Goal: Task Accomplishment & Management: Manage account settings

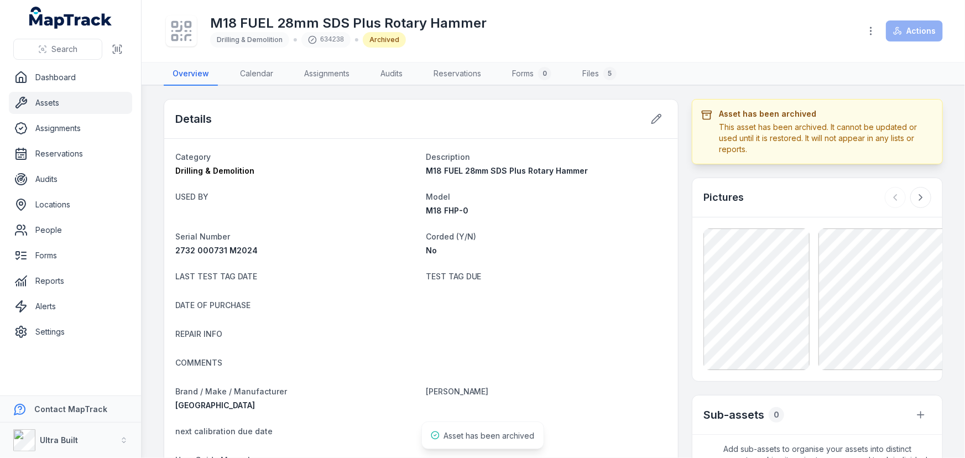
click at [696, 60] on header "Toggle Navigation M18 FUEL 28mm SDS Plus Rotary Hammer Drilling & Demolition 63…" at bounding box center [553, 31] width 823 height 62
click at [53, 232] on link "People" at bounding box center [70, 230] width 123 height 22
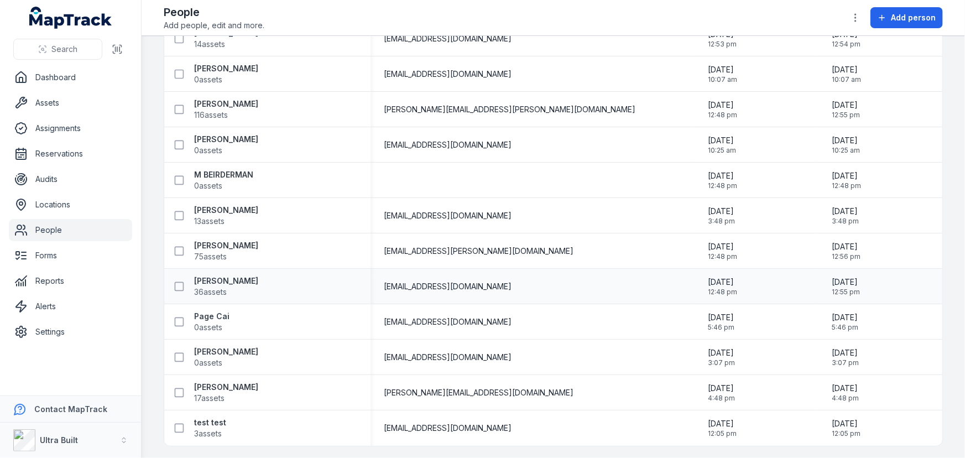
scroll to position [337, 0]
click at [233, 243] on strong "[PERSON_NAME]" at bounding box center [226, 244] width 64 height 11
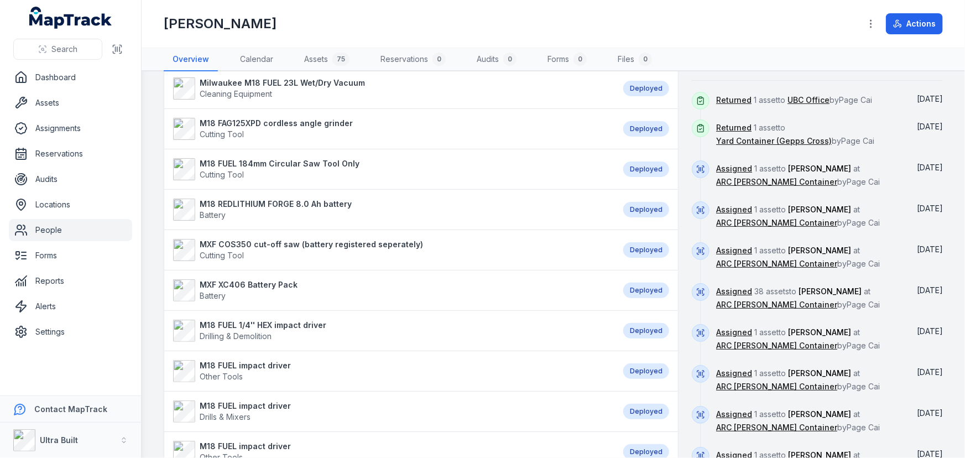
scroll to position [352, 0]
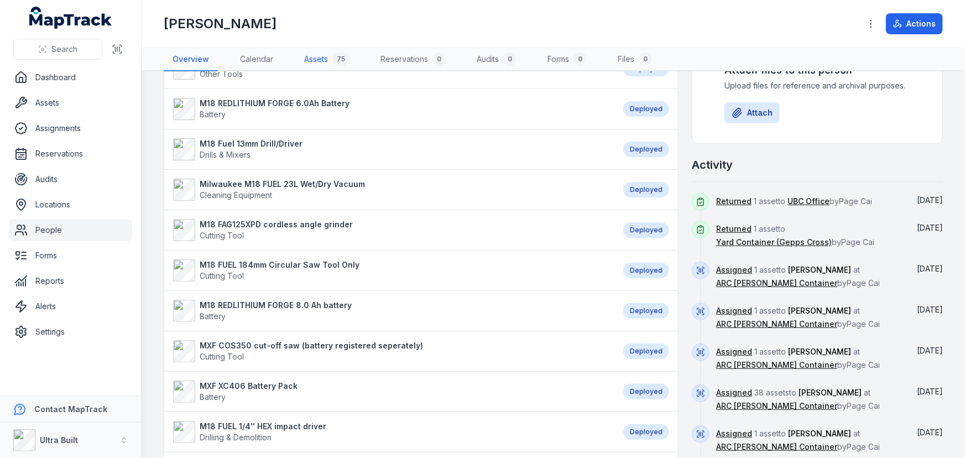
click at [321, 51] on link "Assets 75" at bounding box center [326, 59] width 63 height 23
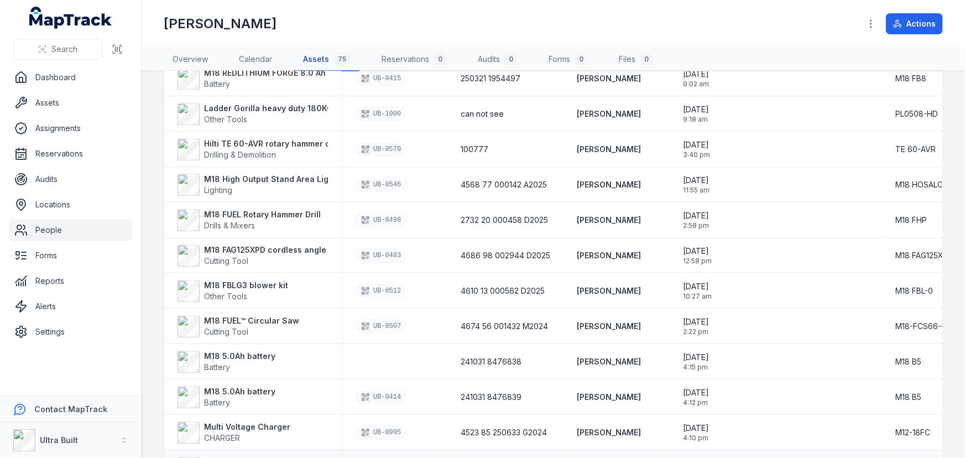
scroll to position [1508, 0]
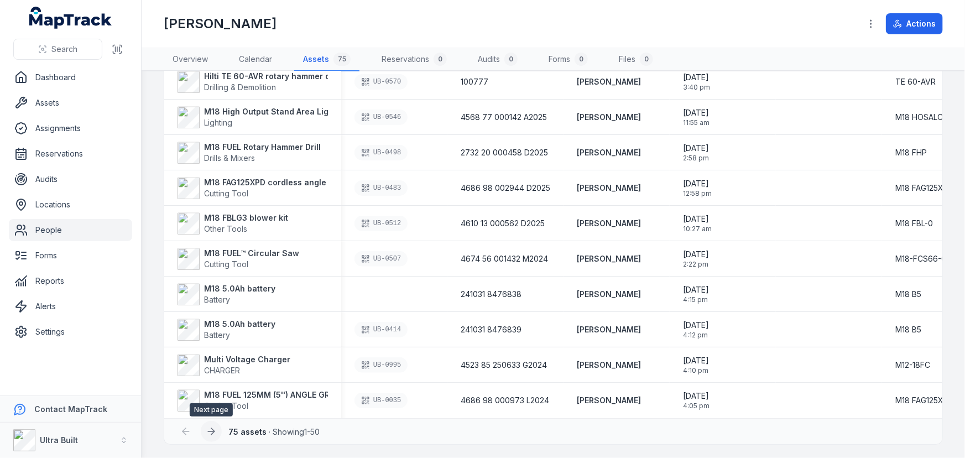
click at [213, 430] on icon at bounding box center [212, 431] width 3 height 7
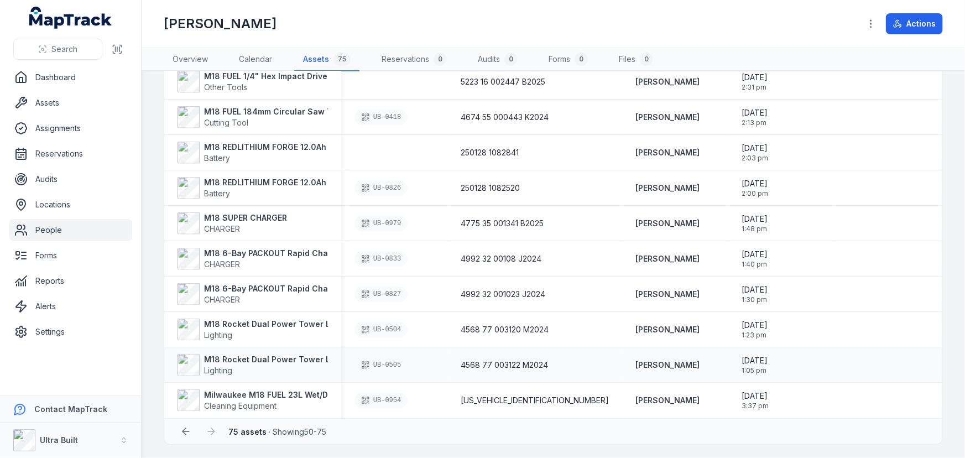
scroll to position [573, 0]
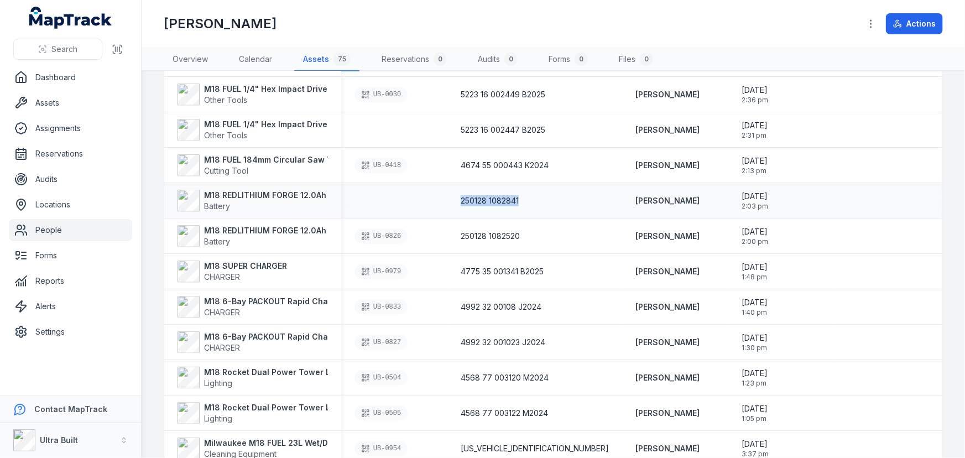
drag, startPoint x: 530, startPoint y: 199, endPoint x: 462, endPoint y: 199, distance: 68.6
click at [462, 199] on div "250128 1082841" at bounding box center [535, 200] width 148 height 11
copy span "250128 1082841"
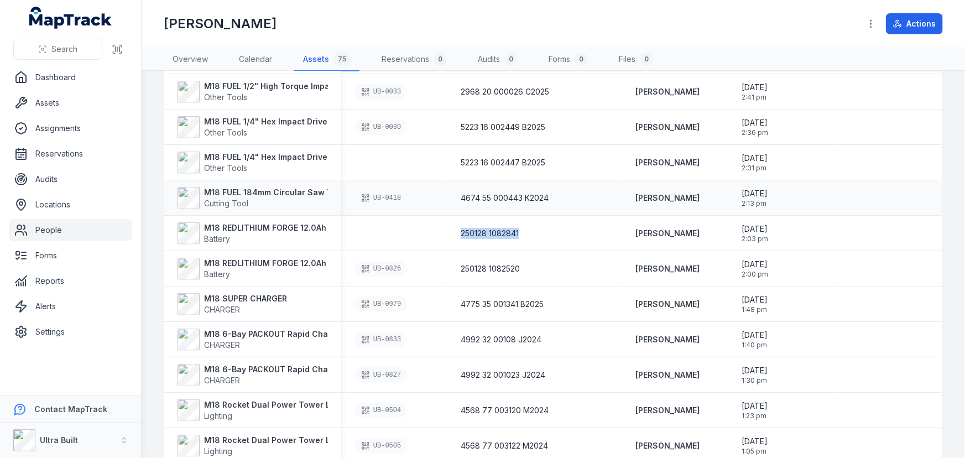
scroll to position [523, 0]
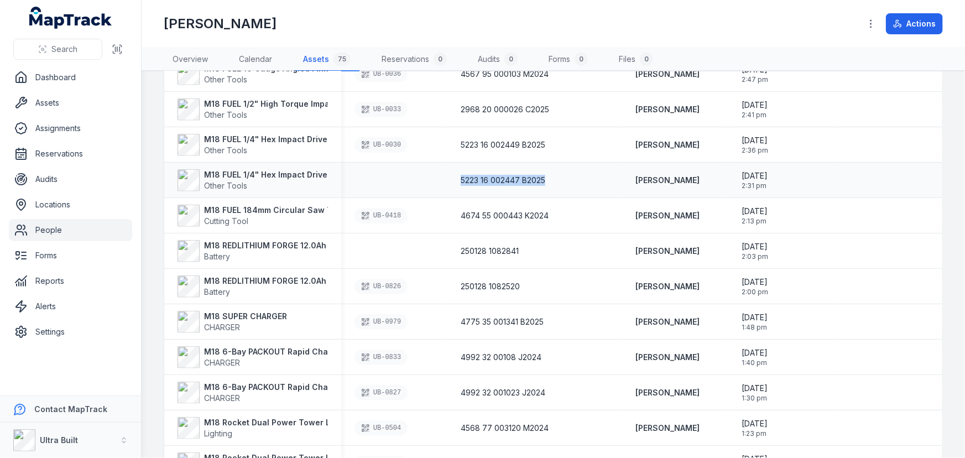
drag, startPoint x: 553, startPoint y: 179, endPoint x: 461, endPoint y: 178, distance: 91.8
click at [461, 178] on div "5223 16 002447 B2025" at bounding box center [534, 180] width 175 height 20
copy span "5223 16 002447 B2025"
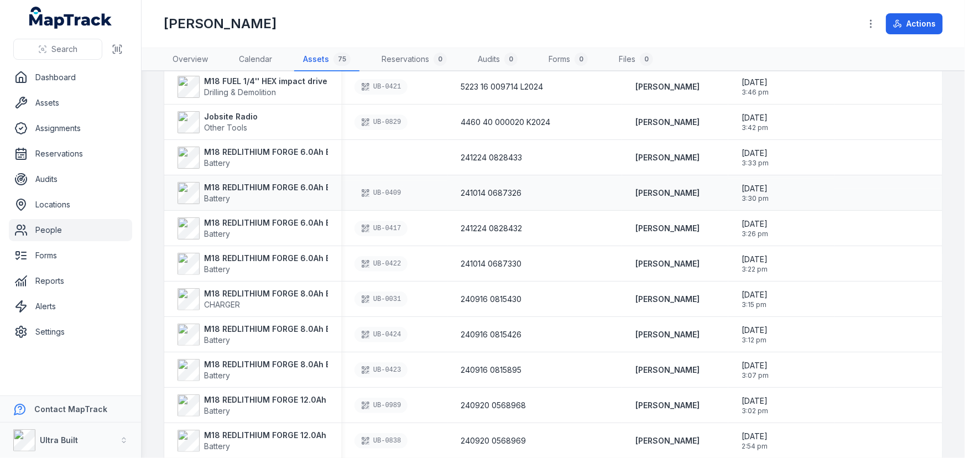
scroll to position [70, 0]
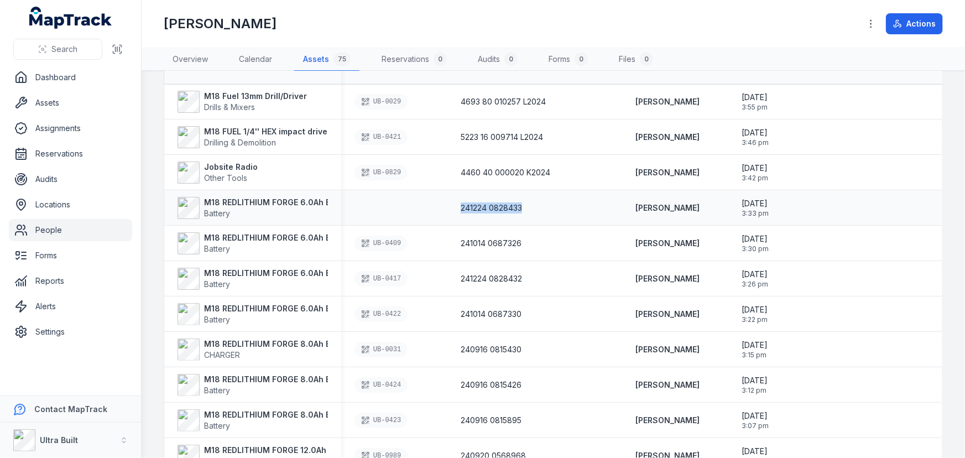
drag, startPoint x: 540, startPoint y: 205, endPoint x: 460, endPoint y: 205, distance: 80.7
click at [460, 205] on div "241224 0828433" at bounding box center [534, 208] width 175 height 20
copy span "241224 0828433"
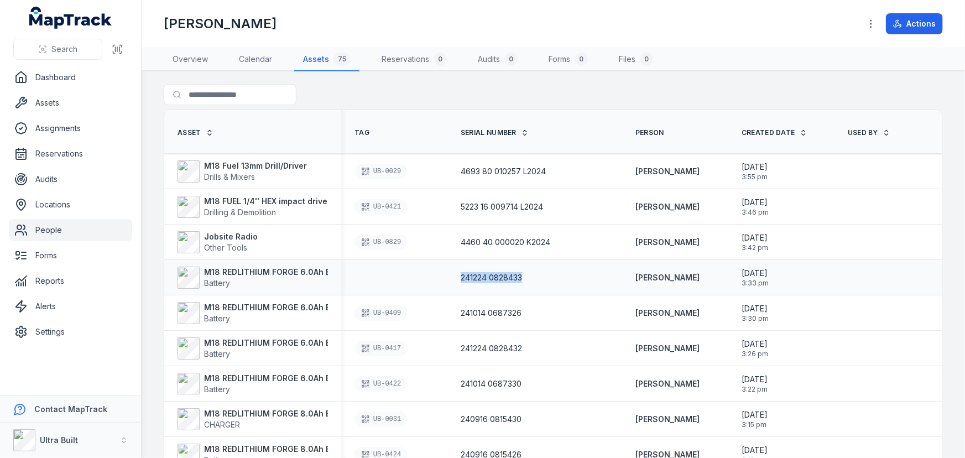
scroll to position [0, 0]
click at [248, 270] on strong "M18 REDLITHIUM FORGE 6.0Ah Battery" at bounding box center [279, 272] width 150 height 11
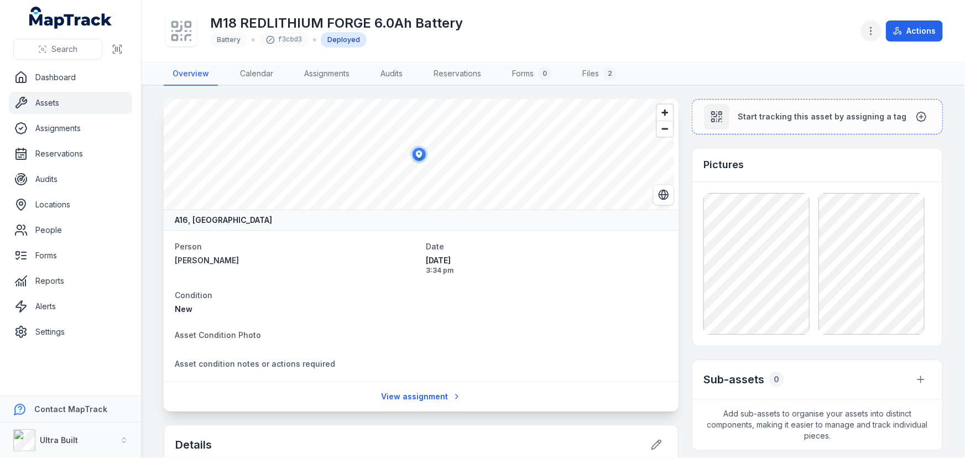
click at [875, 35] on icon "button" at bounding box center [870, 30] width 11 height 11
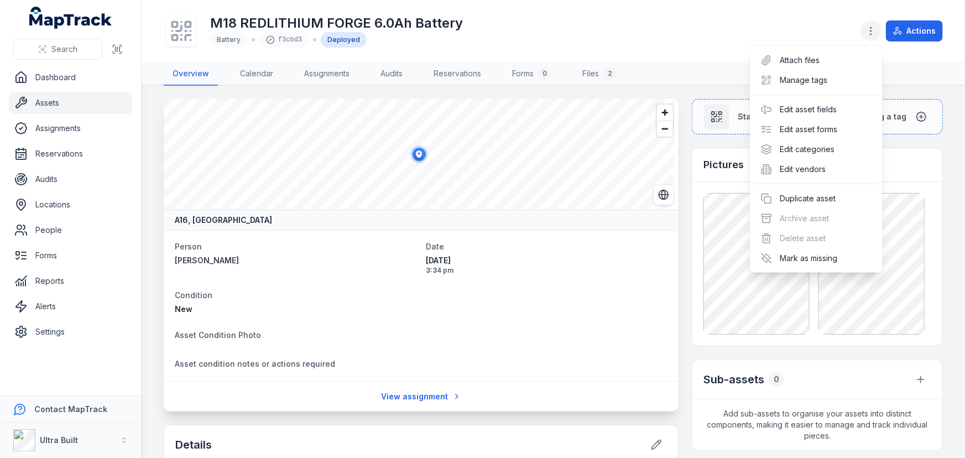
click at [875, 35] on icon "button" at bounding box center [870, 30] width 11 height 11
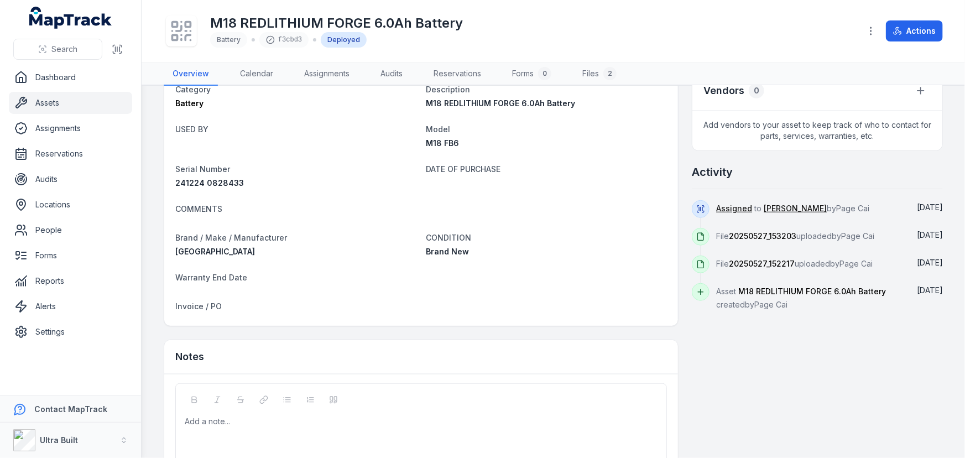
scroll to position [448, 0]
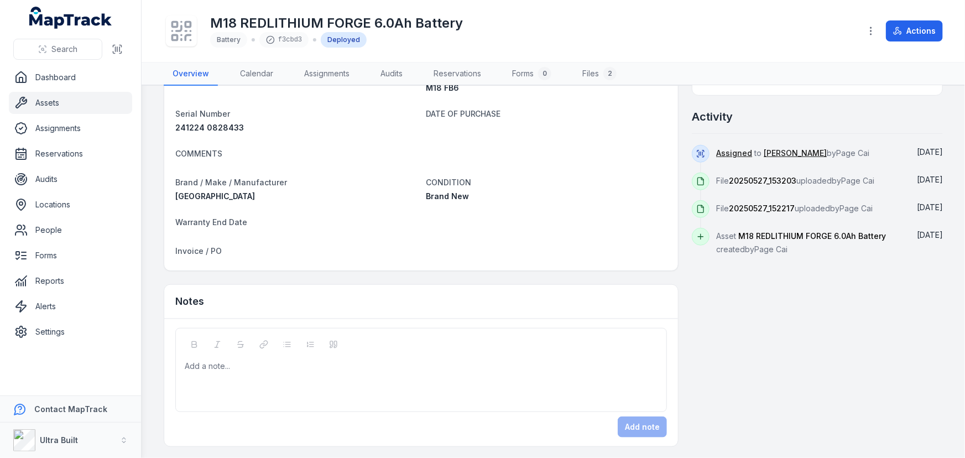
click at [316, 374] on div "Add a note..." at bounding box center [421, 383] width 473 height 44
click at [637, 429] on button "Add note" at bounding box center [642, 426] width 49 height 21
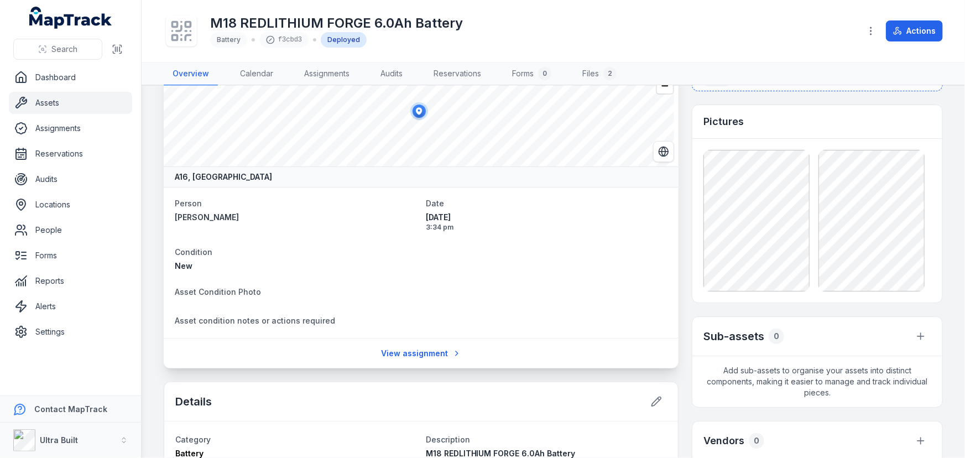
scroll to position [0, 0]
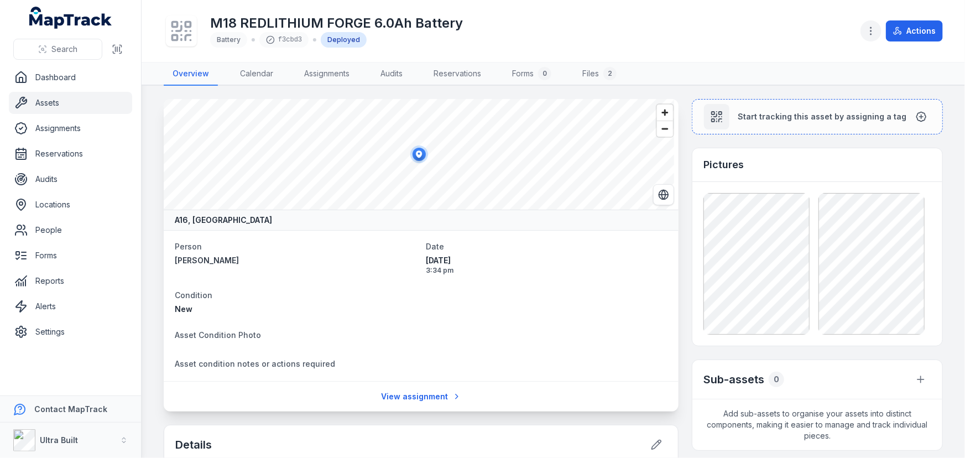
click at [869, 35] on icon "button" at bounding box center [870, 30] width 11 height 11
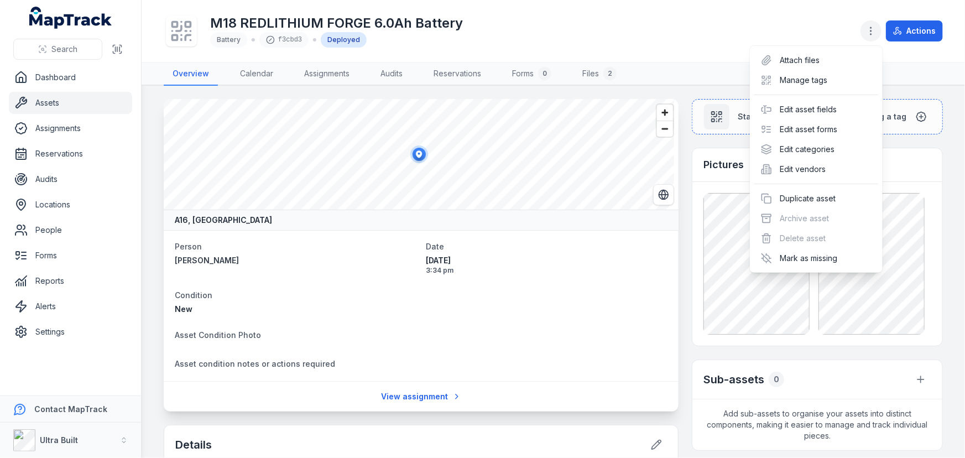
click at [869, 35] on icon "button" at bounding box center [870, 30] width 11 height 11
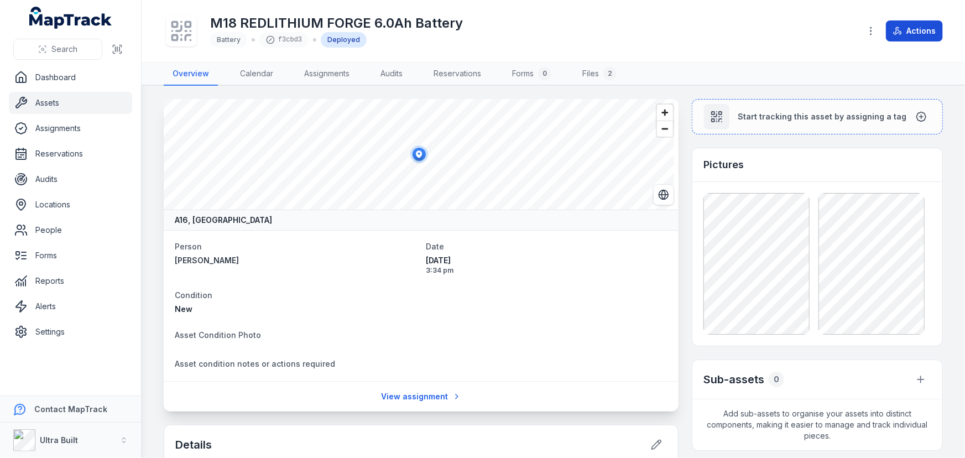
click at [909, 29] on button "Actions" at bounding box center [914, 30] width 57 height 21
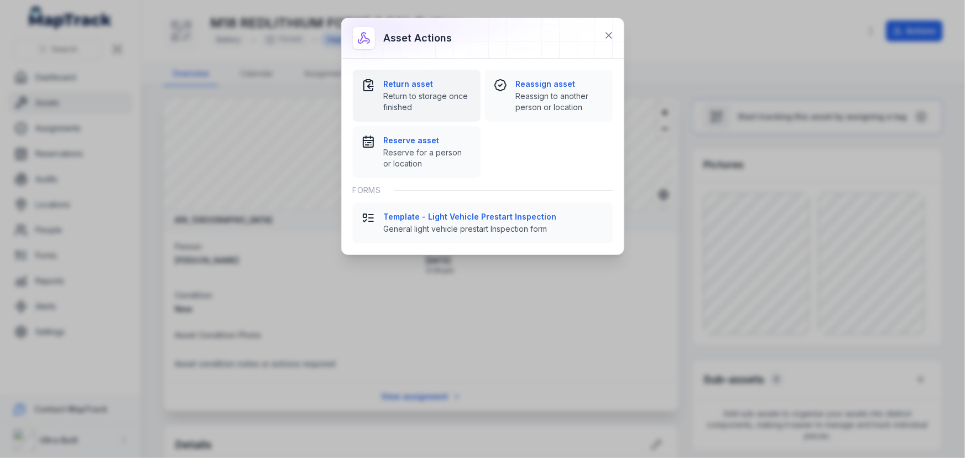
click at [430, 83] on strong "Return asset" at bounding box center [428, 84] width 88 height 11
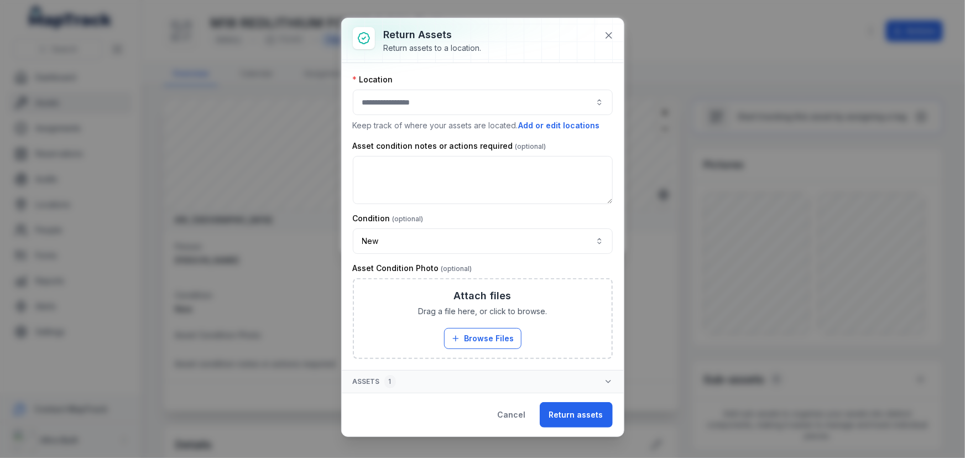
click at [435, 98] on button "button" at bounding box center [483, 102] width 260 height 25
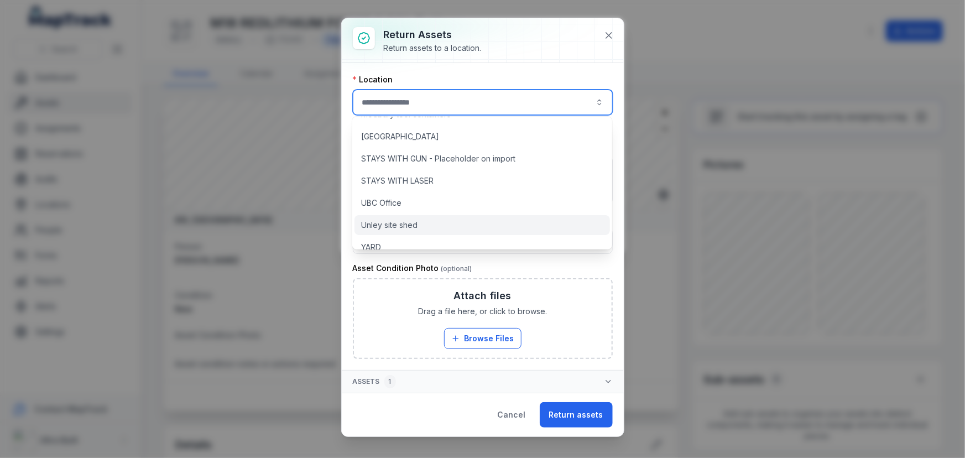
scroll to position [139, 0]
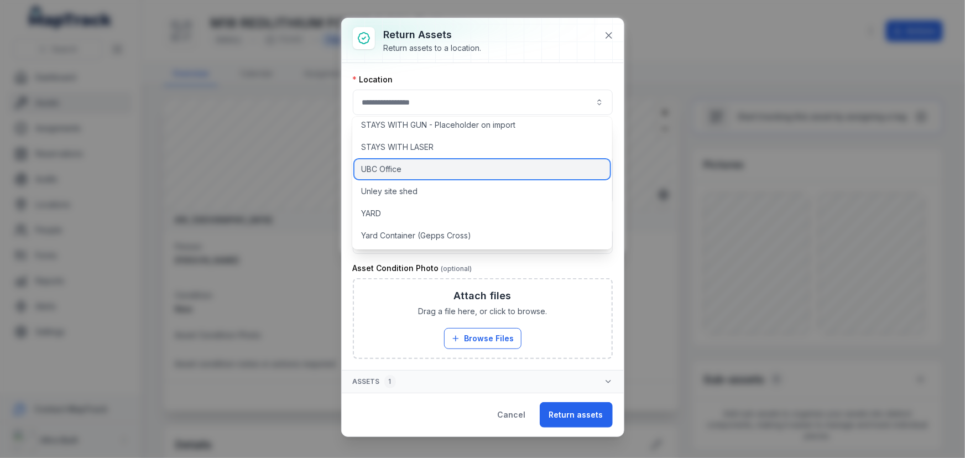
click at [400, 167] on span "UBC Office" at bounding box center [381, 169] width 40 height 11
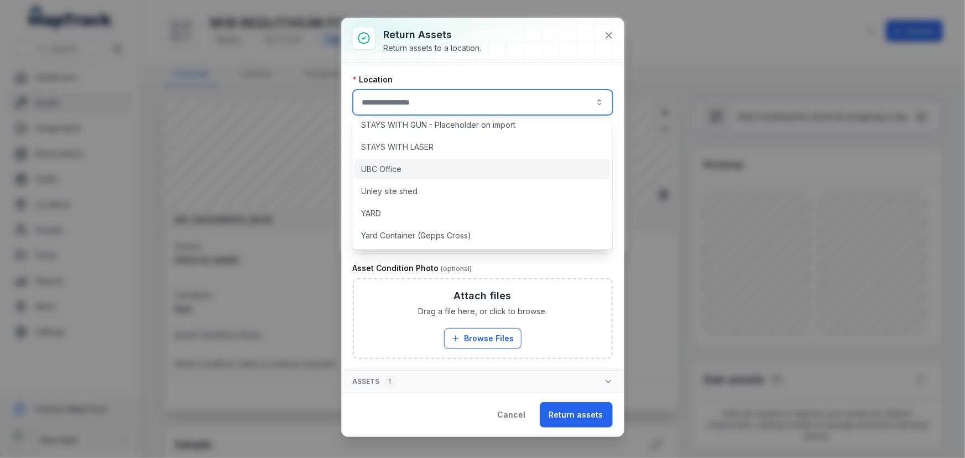
type input "**********"
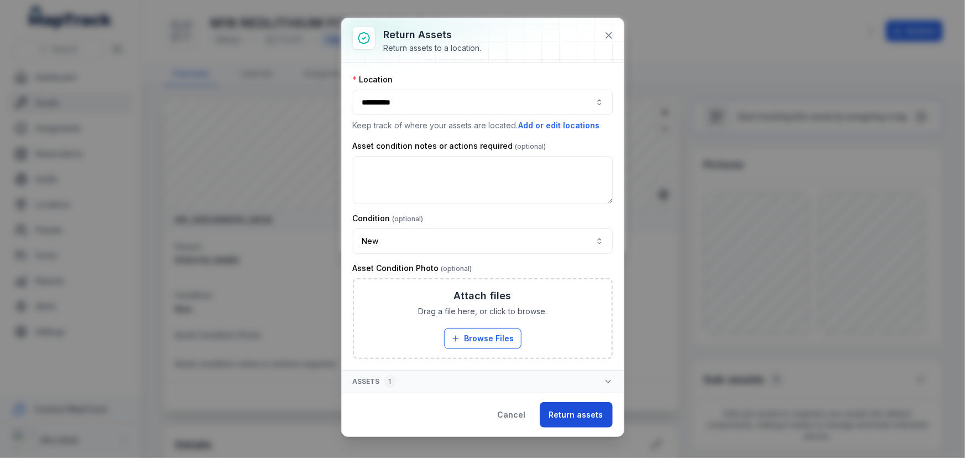
click at [566, 411] on button "Return assets" at bounding box center [576, 414] width 73 height 25
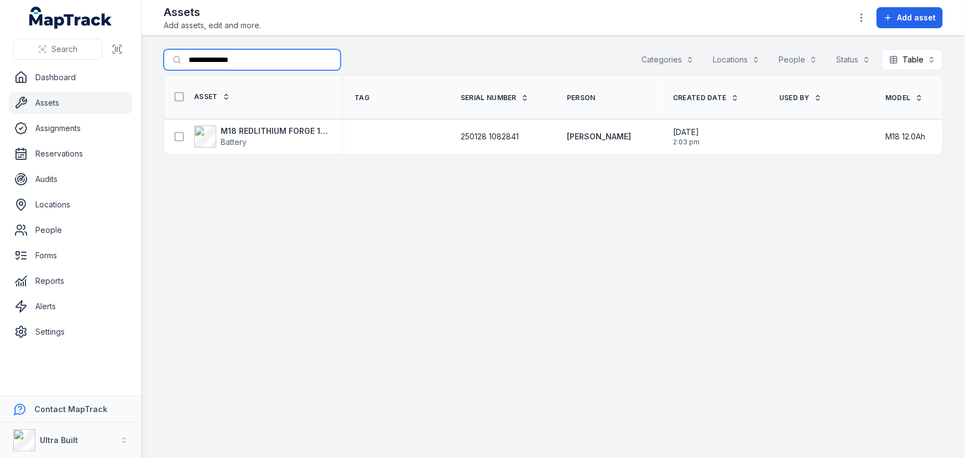
drag, startPoint x: 252, startPoint y: 58, endPoint x: 170, endPoint y: 55, distance: 81.3
click at [170, 55] on input "**********" at bounding box center [252, 59] width 177 height 21
paste input "******"
drag, startPoint x: 288, startPoint y: 56, endPoint x: 183, endPoint y: 52, distance: 104.6
click at [184, 52] on input "**********" at bounding box center [252, 59] width 177 height 21
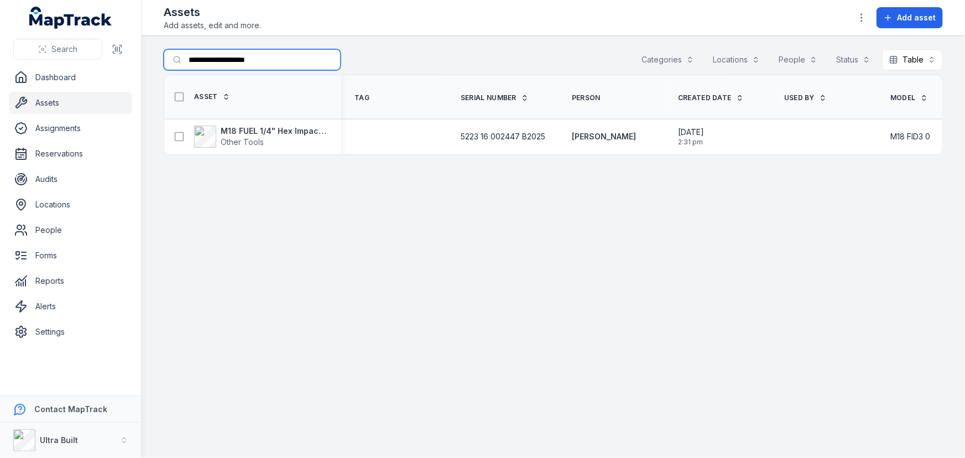
paste input "text"
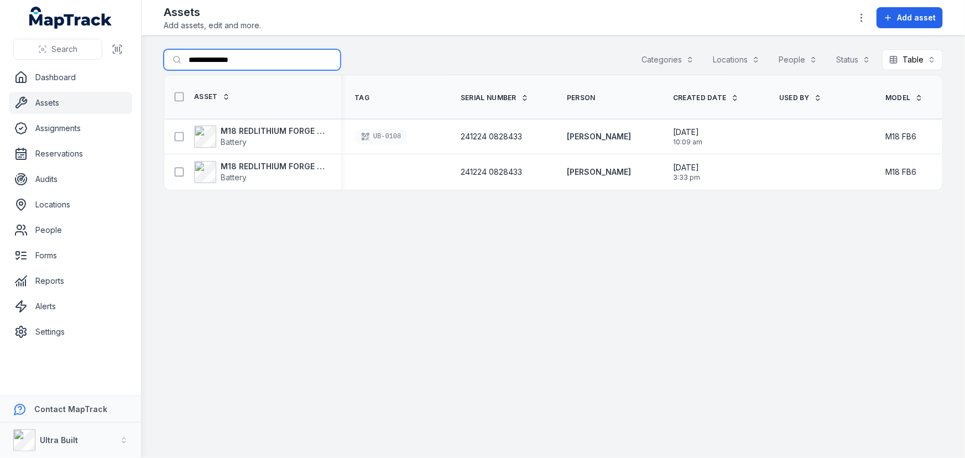
drag, startPoint x: 267, startPoint y: 59, endPoint x: 179, endPoint y: 59, distance: 87.9
click at [181, 59] on input "**********" at bounding box center [252, 59] width 177 height 21
paste input "******"
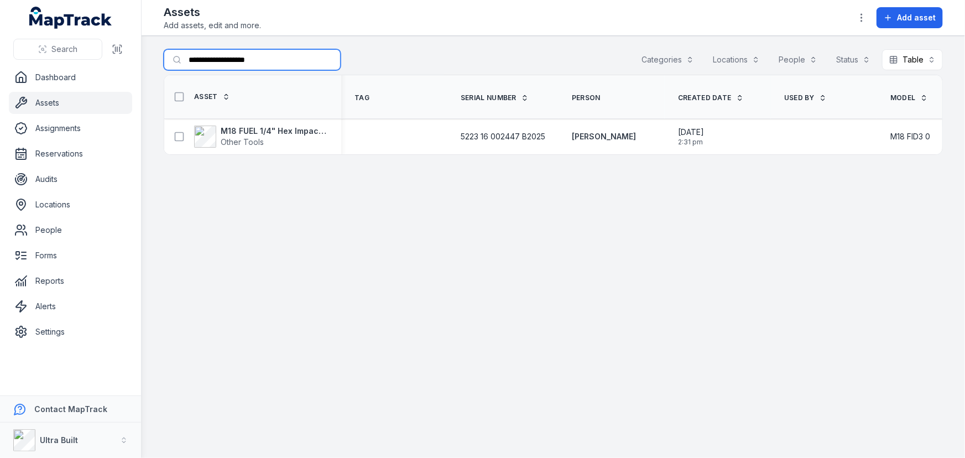
drag, startPoint x: 276, startPoint y: 58, endPoint x: 177, endPoint y: 56, distance: 99.0
click at [178, 56] on input "**********" at bounding box center [252, 59] width 177 height 21
paste input "text"
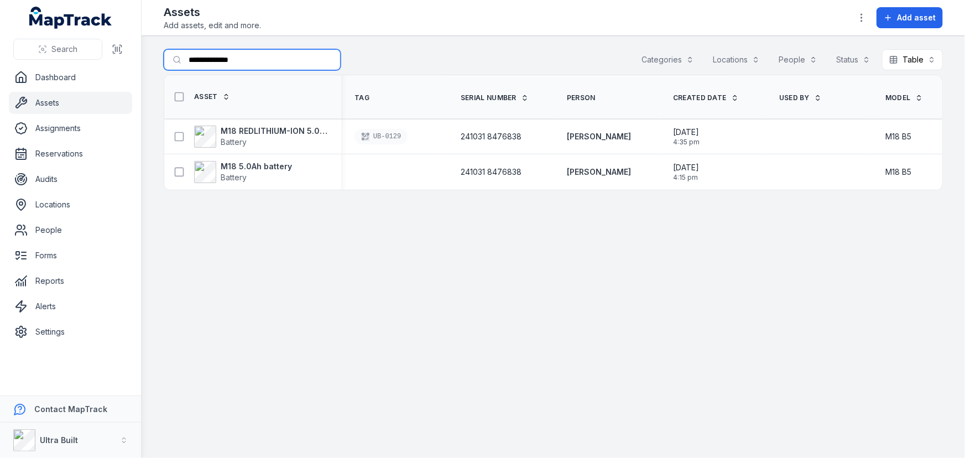
type input "**********"
click at [265, 168] on strong "M18 5.0Ah battery" at bounding box center [256, 166] width 71 height 11
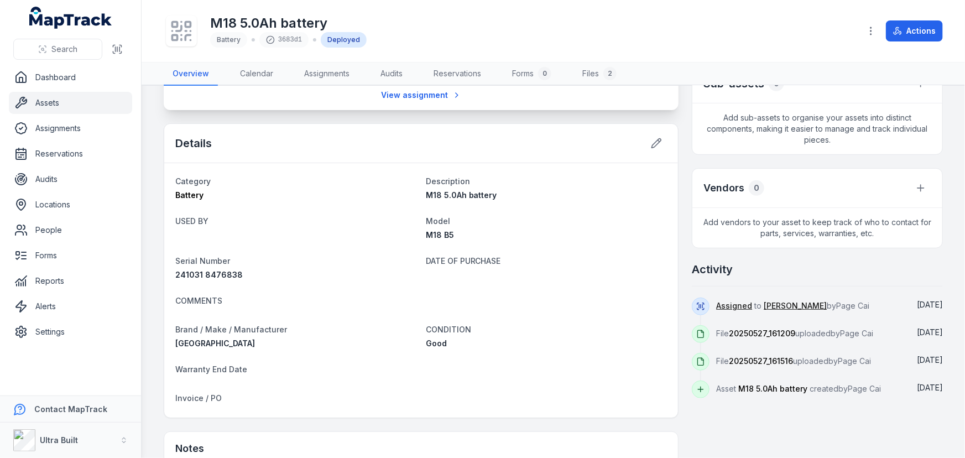
scroll to position [448, 0]
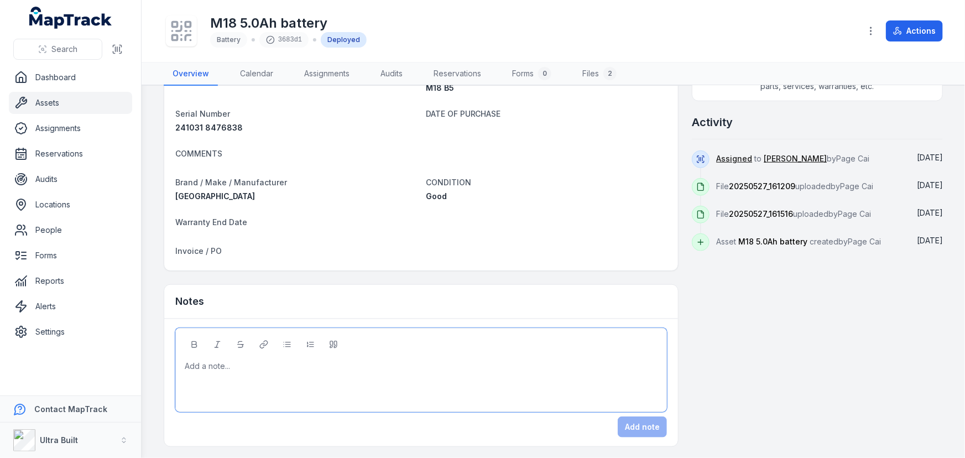
click at [377, 361] on div at bounding box center [421, 366] width 472 height 11
click at [647, 423] on button "Add note" at bounding box center [642, 426] width 49 height 21
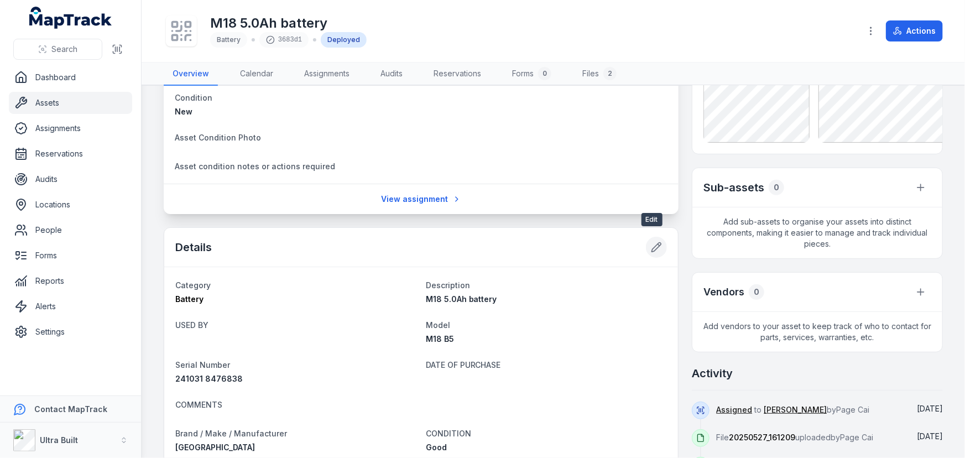
scroll to position [0, 0]
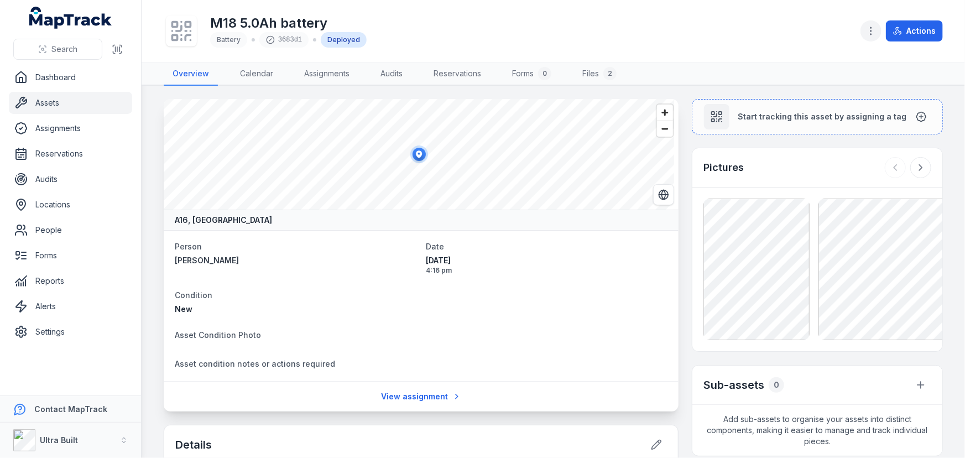
click at [874, 31] on icon "button" at bounding box center [870, 30] width 11 height 11
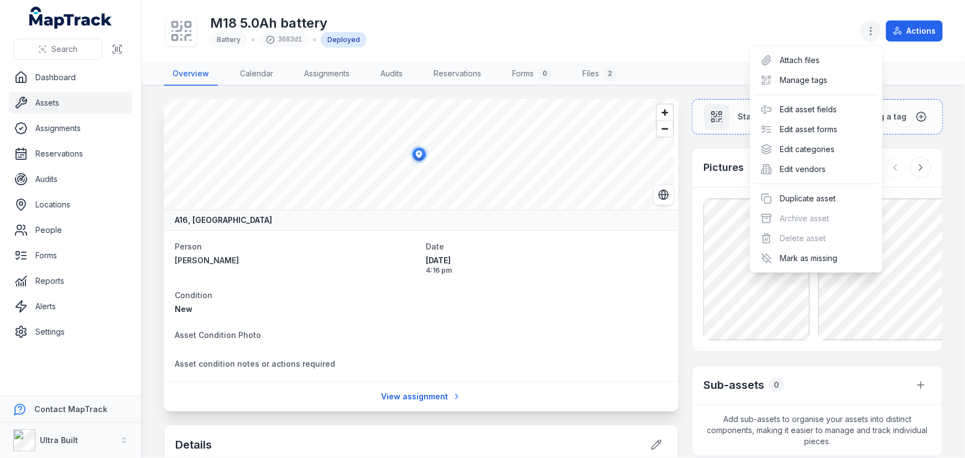
click at [871, 29] on icon "button" at bounding box center [870, 30] width 11 height 11
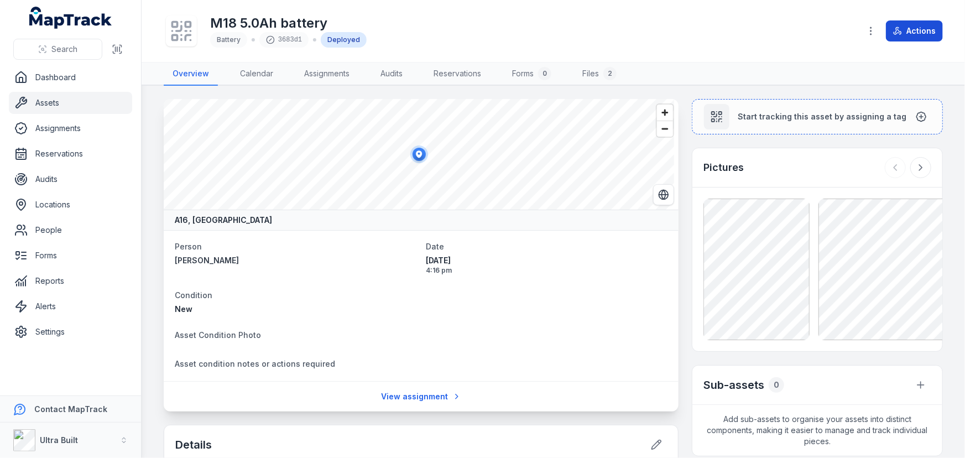
click at [905, 27] on button "Actions" at bounding box center [914, 30] width 57 height 21
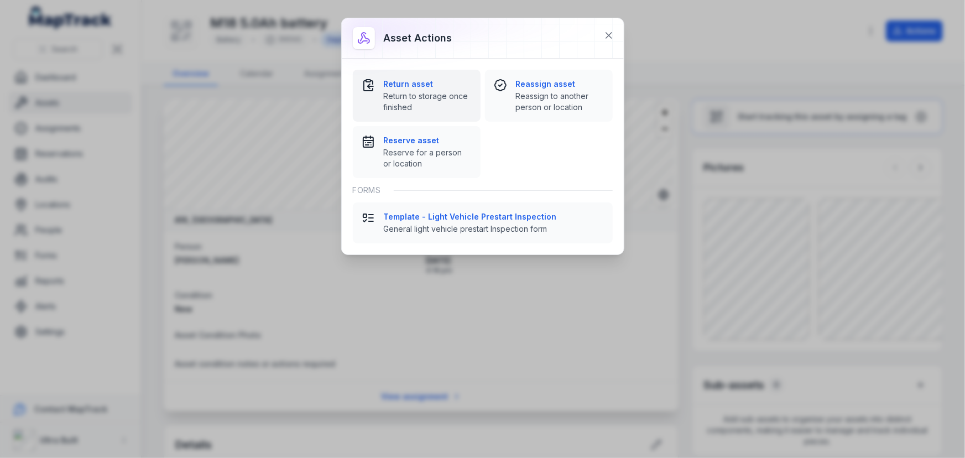
click at [417, 79] on strong "Return asset" at bounding box center [428, 84] width 88 height 11
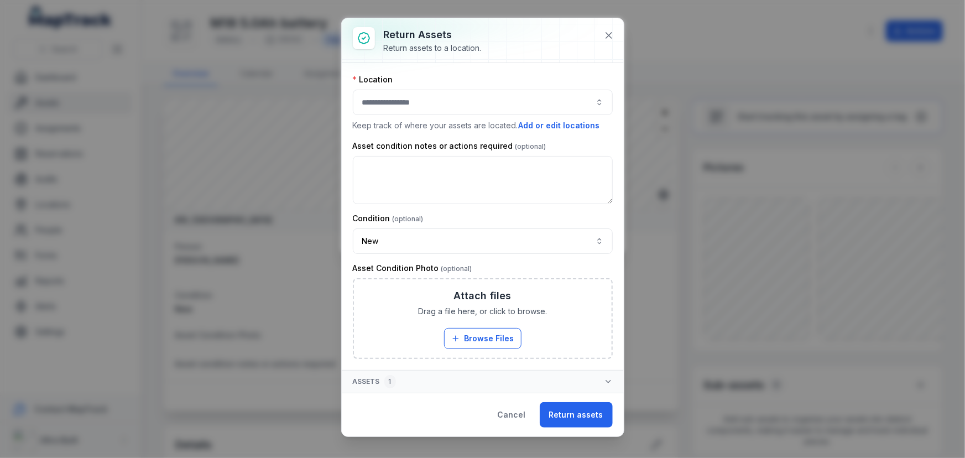
click at [448, 105] on button "button" at bounding box center [483, 102] width 260 height 25
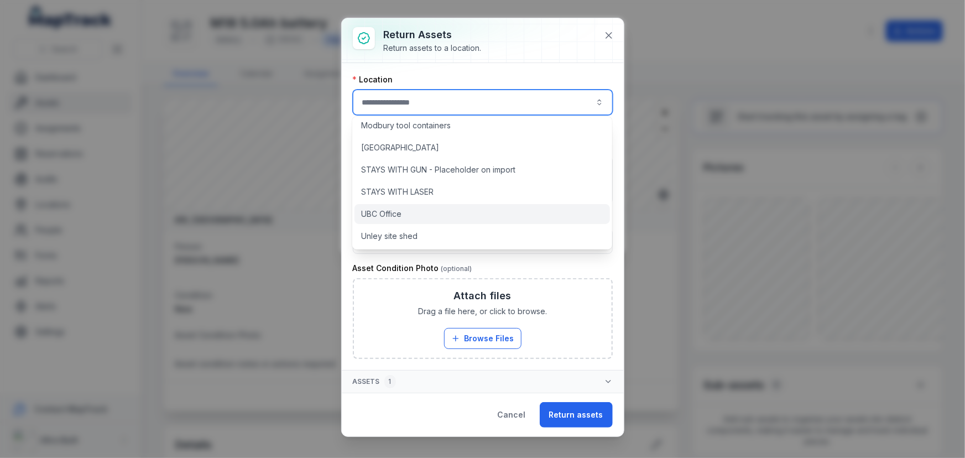
scroll to position [139, 0]
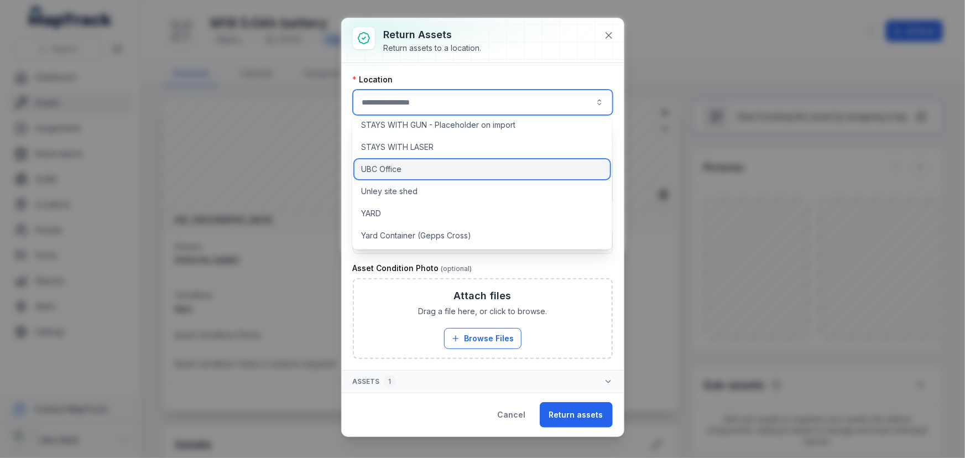
click at [407, 170] on div "UBC Office" at bounding box center [481, 169] width 255 height 20
type input "**********"
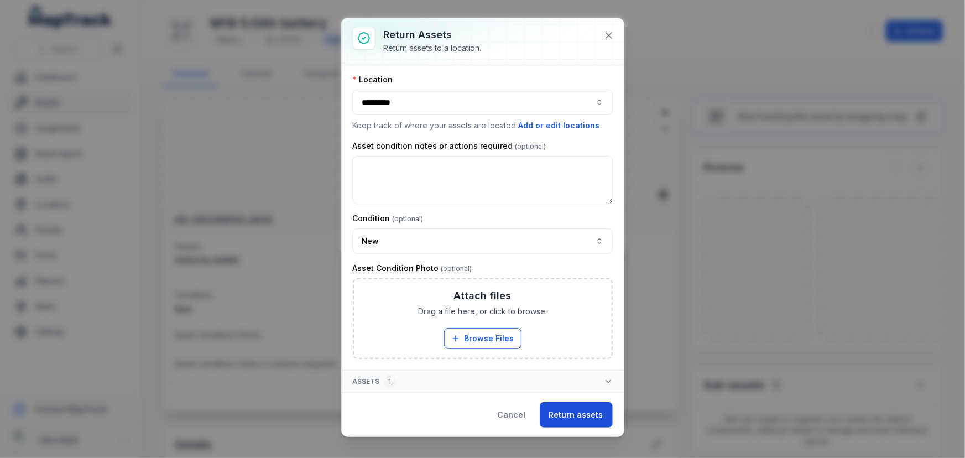
click at [558, 408] on button "Return assets" at bounding box center [576, 414] width 73 height 25
